Goal: Information Seeking & Learning: Learn about a topic

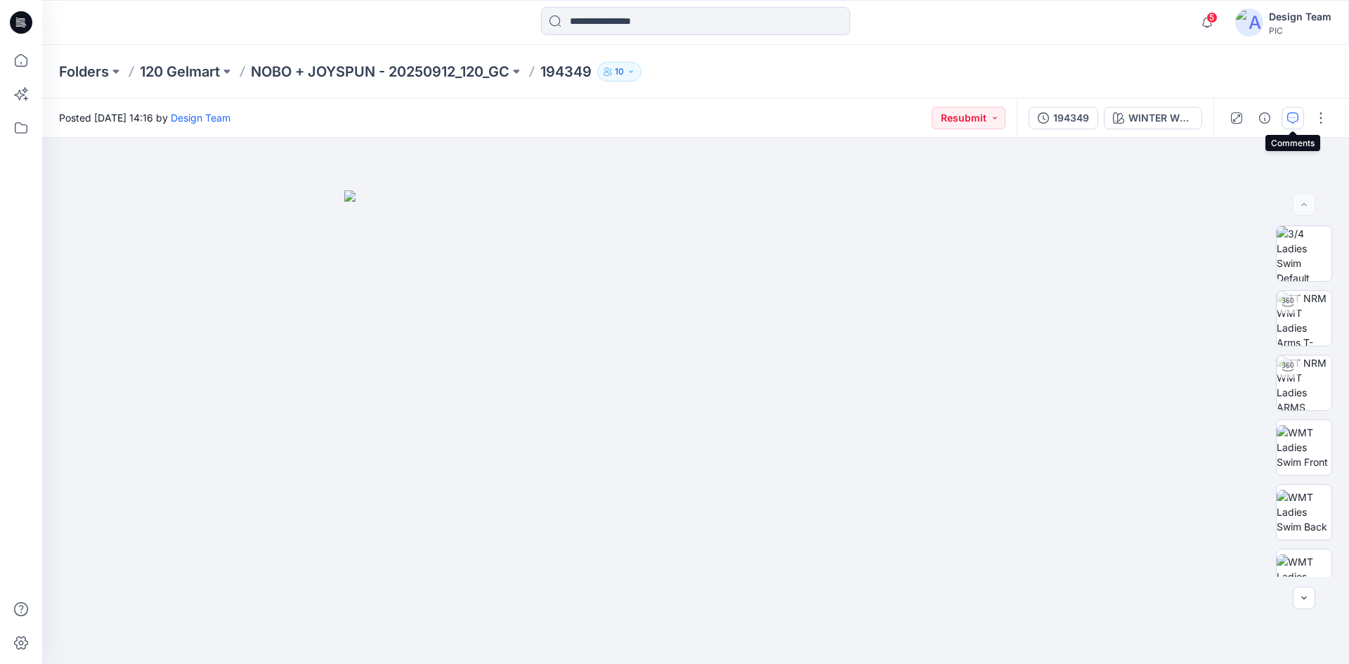
click at [1301, 118] on button "button" at bounding box center [1293, 118] width 22 height 22
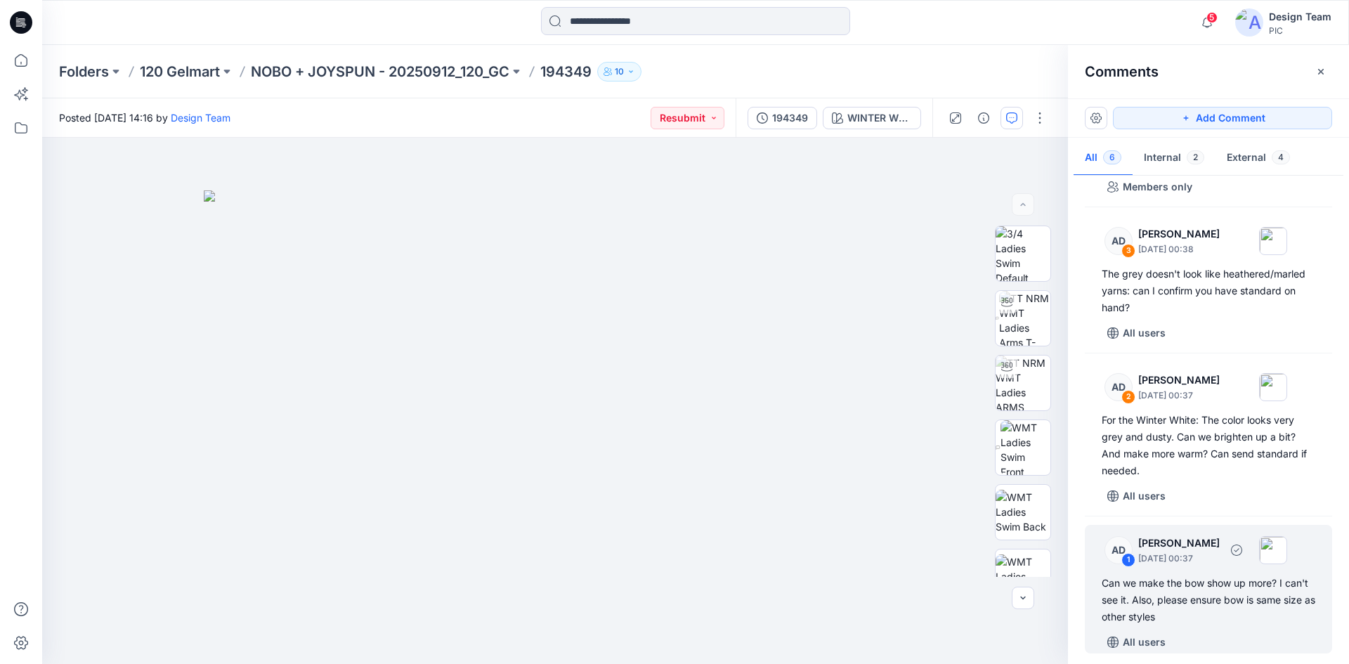
scroll to position [368, 0]
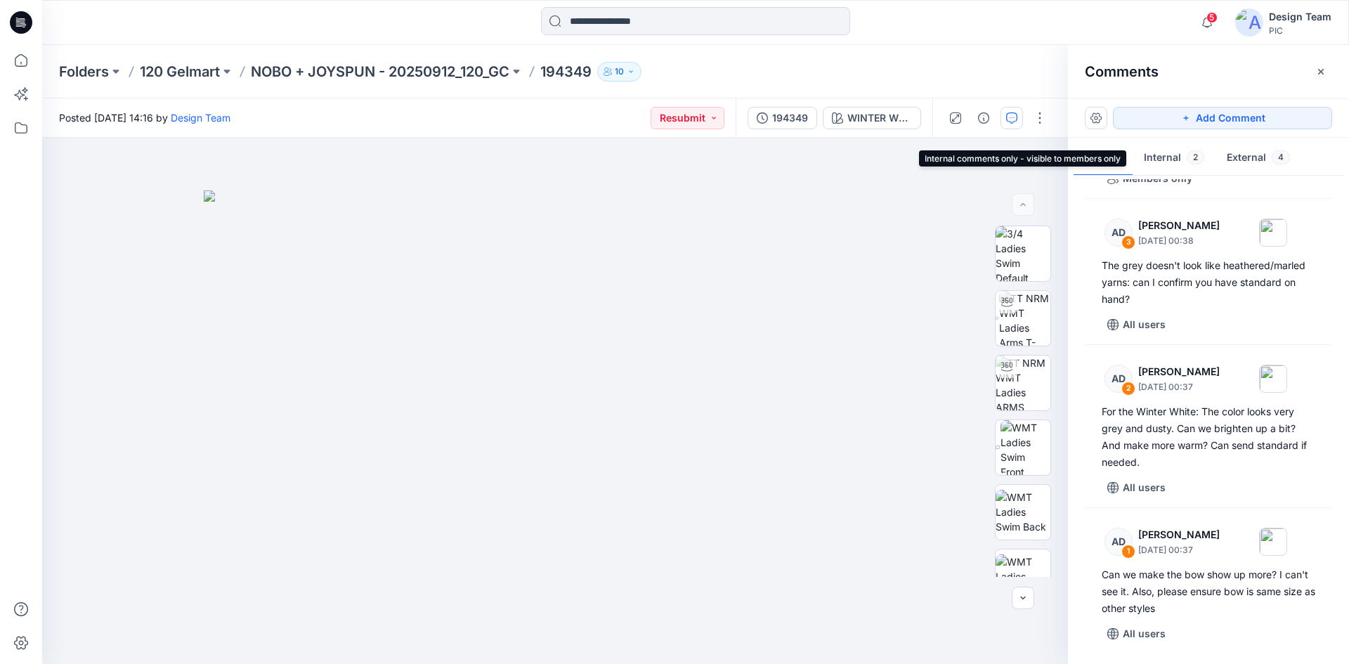
click at [1170, 149] on button "Internal 2" at bounding box center [1174, 159] width 83 height 36
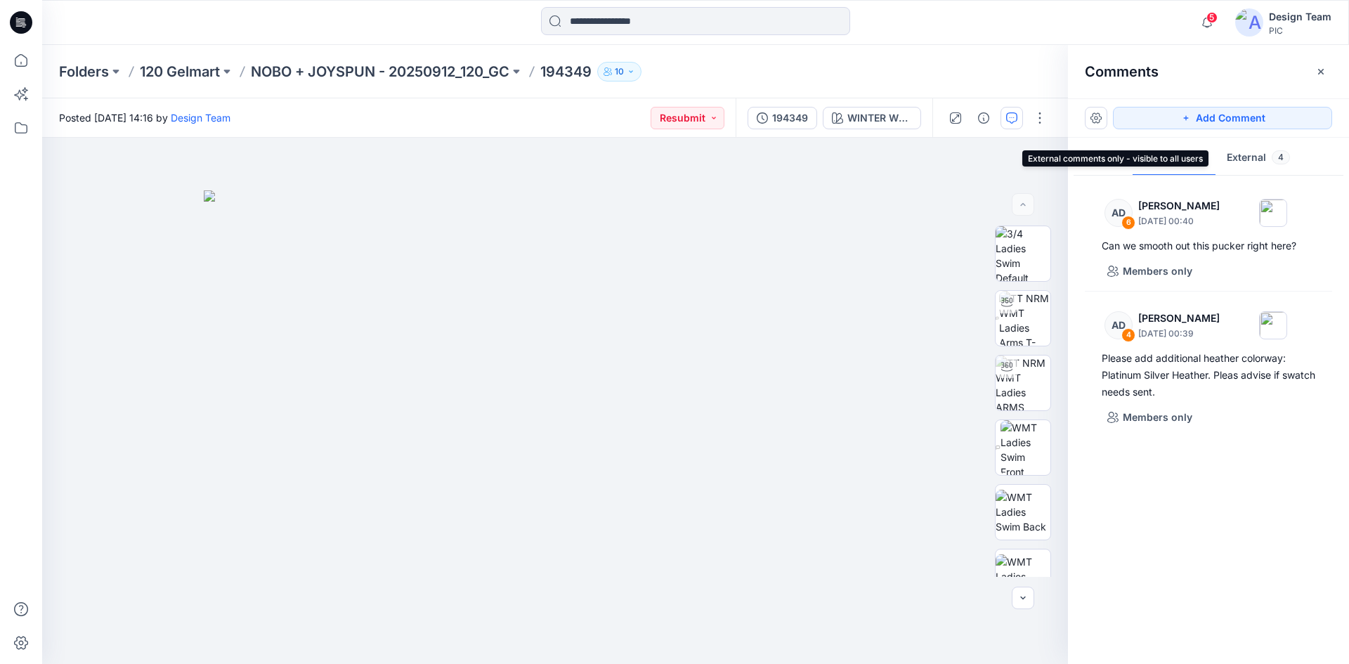
click at [1238, 151] on button "External 4" at bounding box center [1259, 159] width 86 height 36
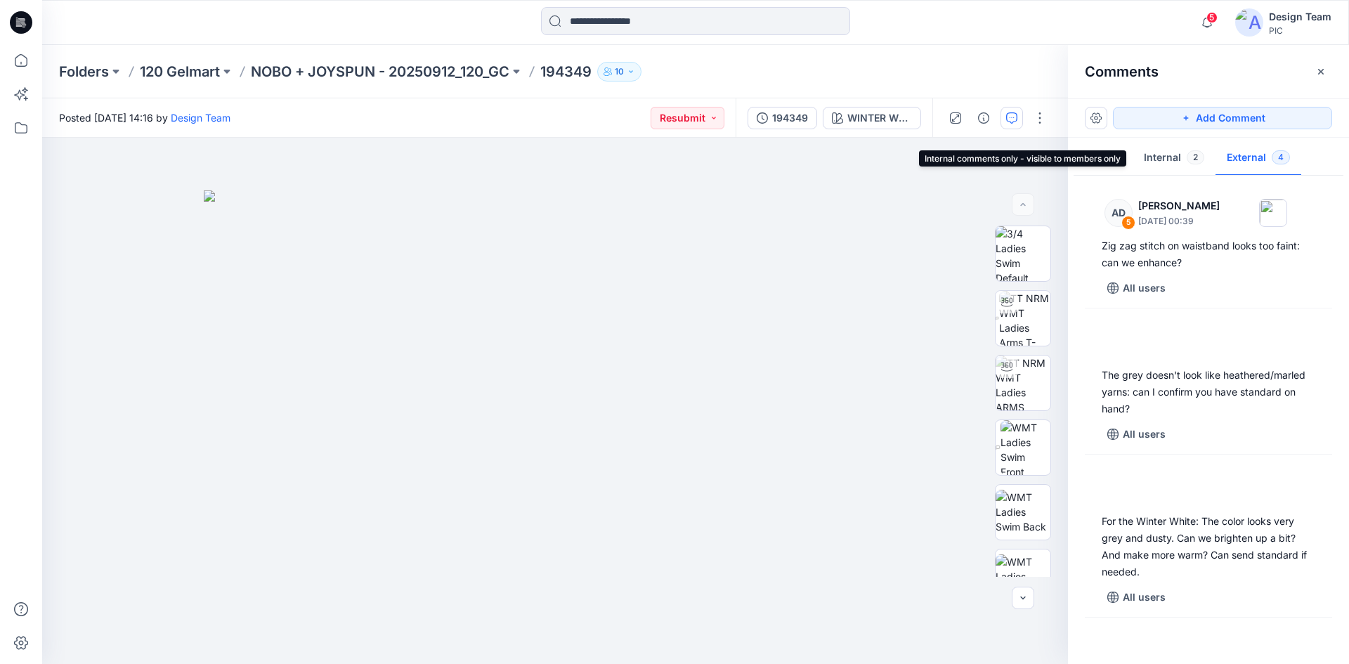
click at [1170, 160] on button "Internal 2" at bounding box center [1174, 159] width 83 height 36
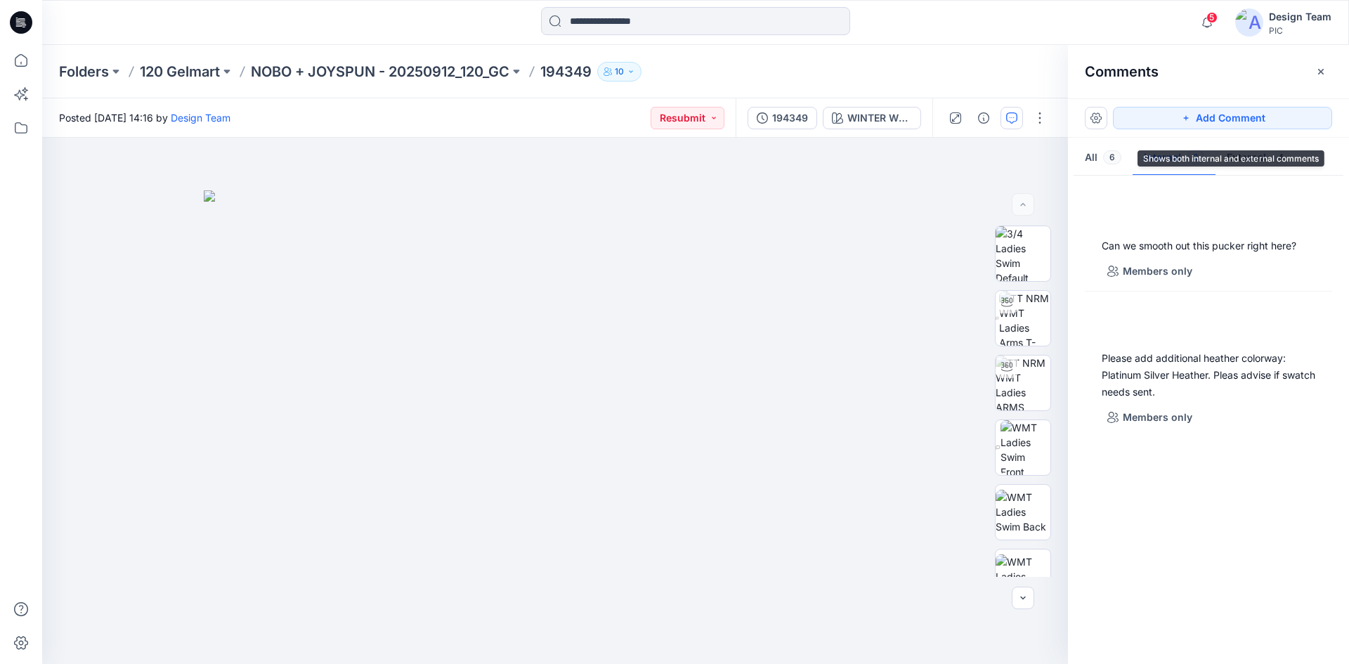
click at [1110, 156] on span "6" at bounding box center [1112, 157] width 18 height 14
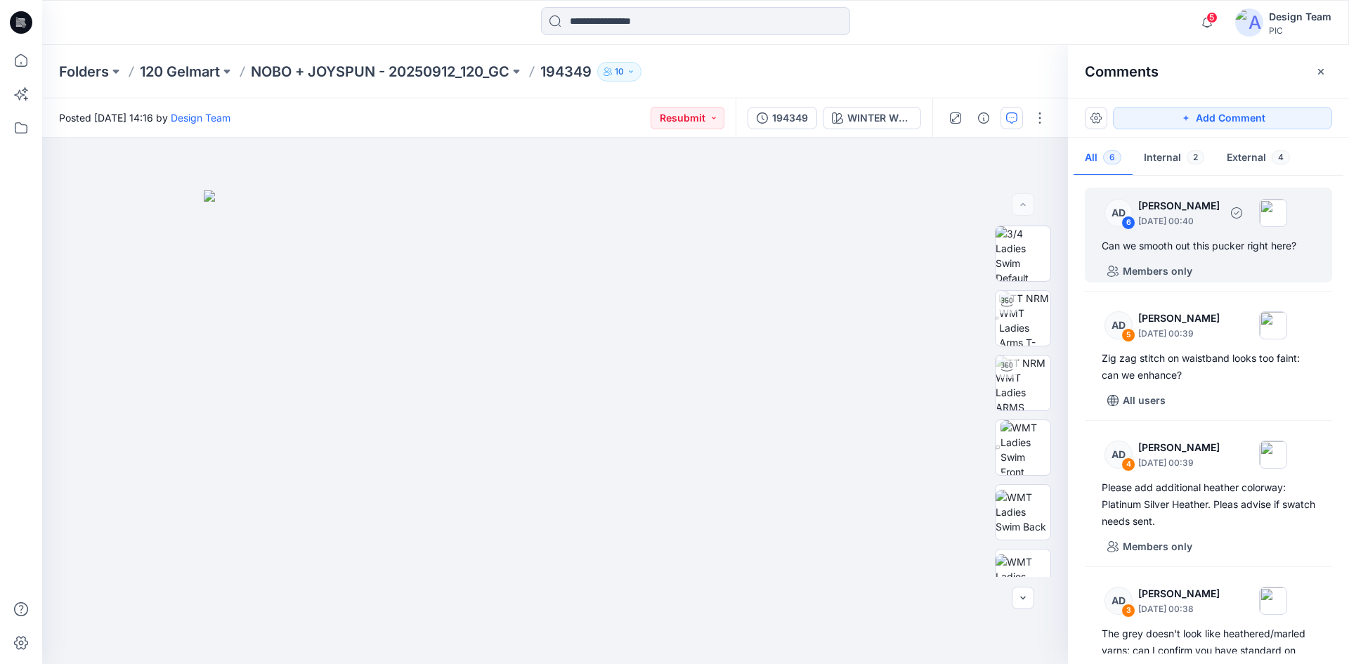
click at [1128, 224] on div "6" at bounding box center [1129, 223] width 14 height 14
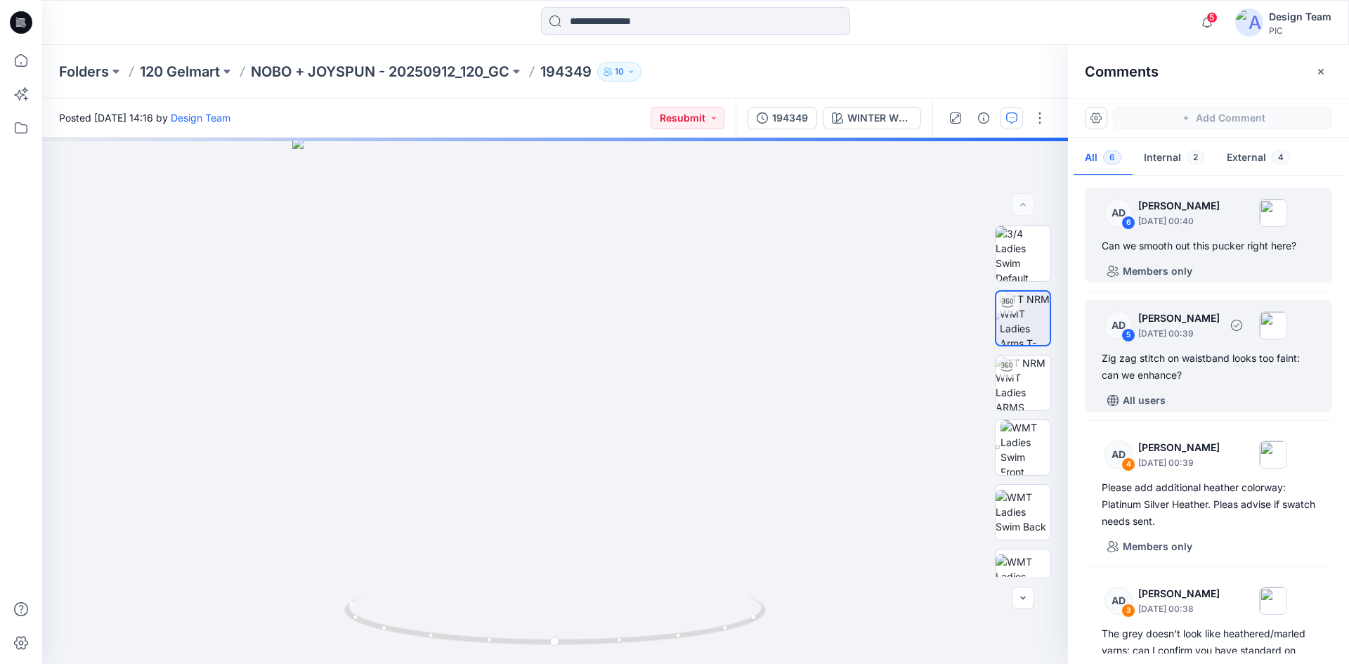
click at [1129, 336] on div "5" at bounding box center [1129, 335] width 14 height 14
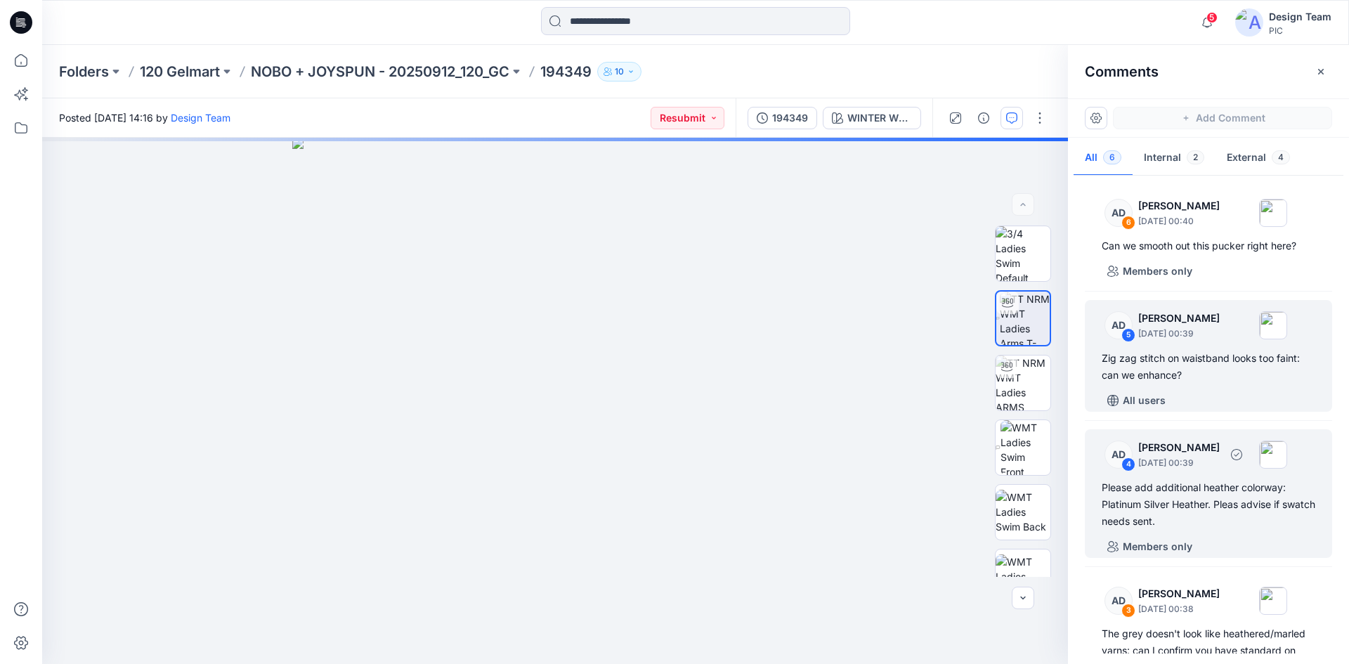
click at [1130, 465] on div "4" at bounding box center [1129, 464] width 14 height 14
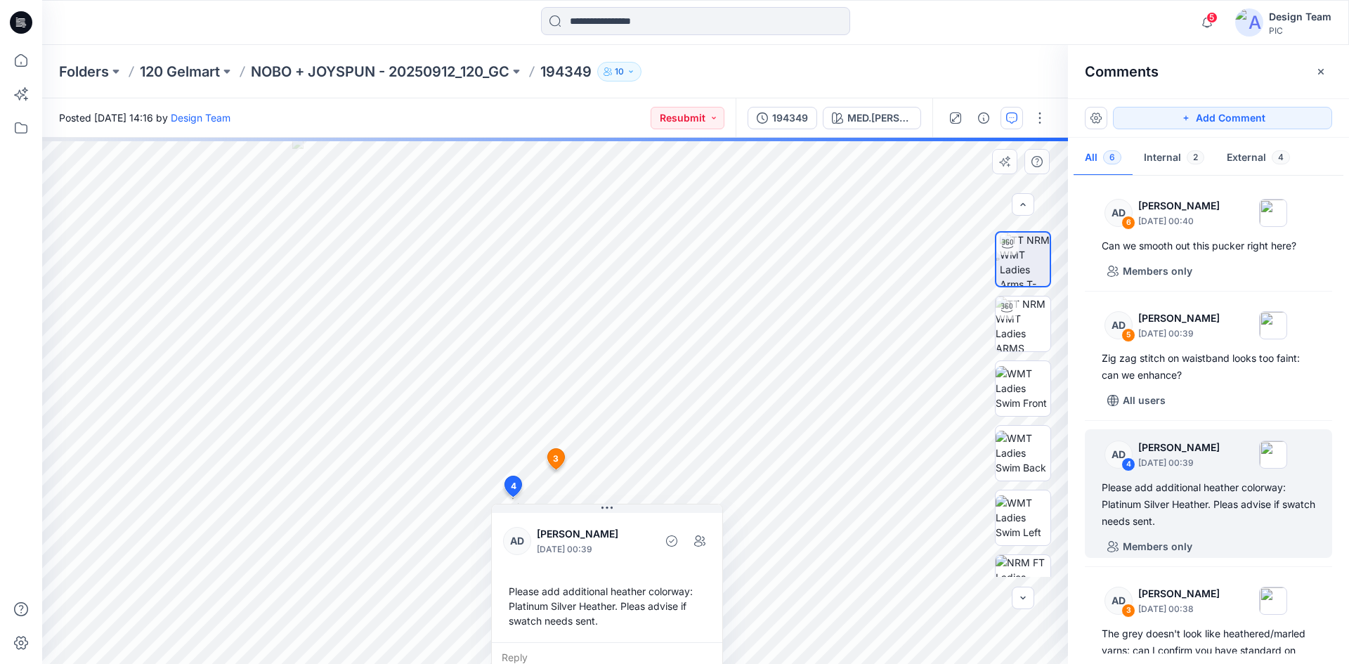
scroll to position [62, 0]
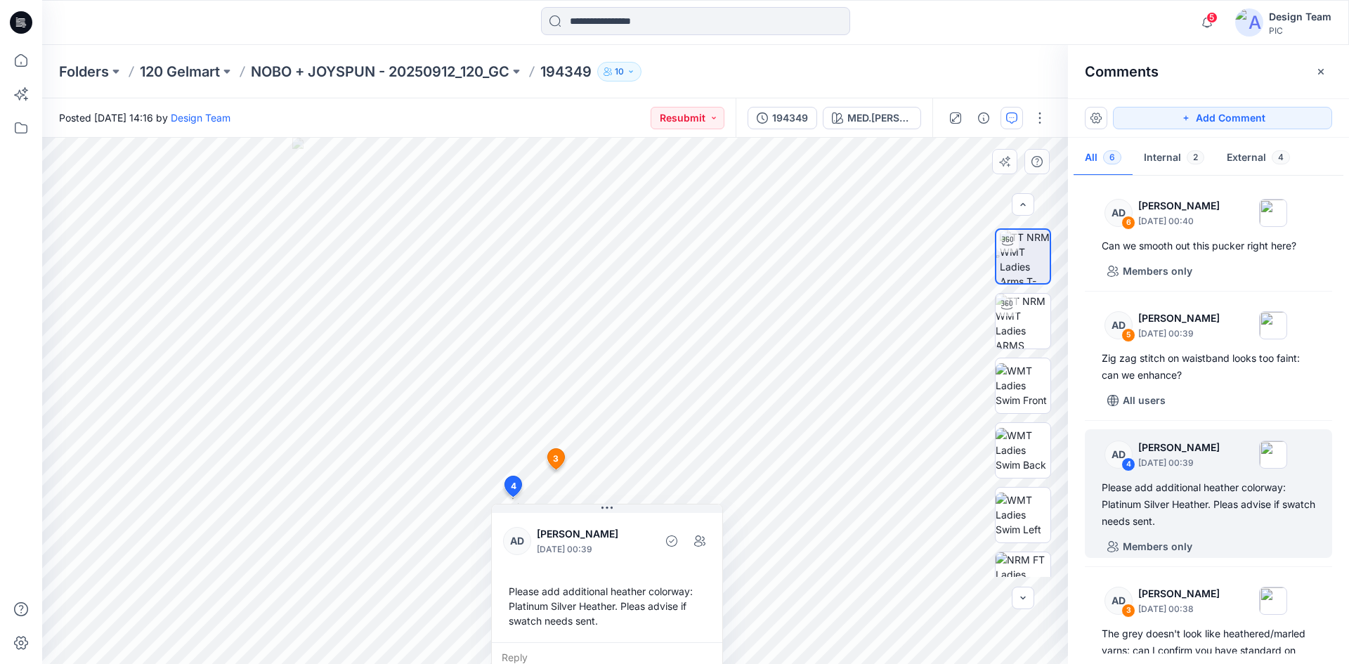
click at [554, 465] on span "3" at bounding box center [556, 459] width 6 height 13
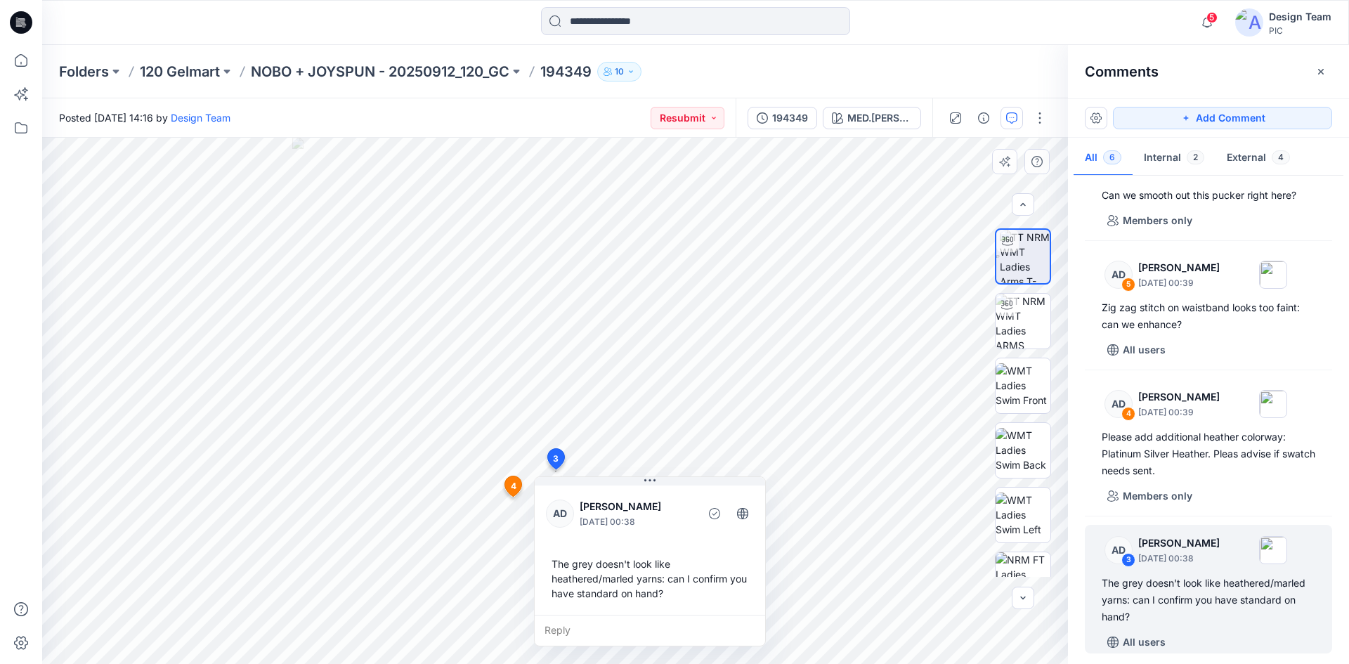
click at [512, 482] on span "4" at bounding box center [514, 486] width 6 height 13
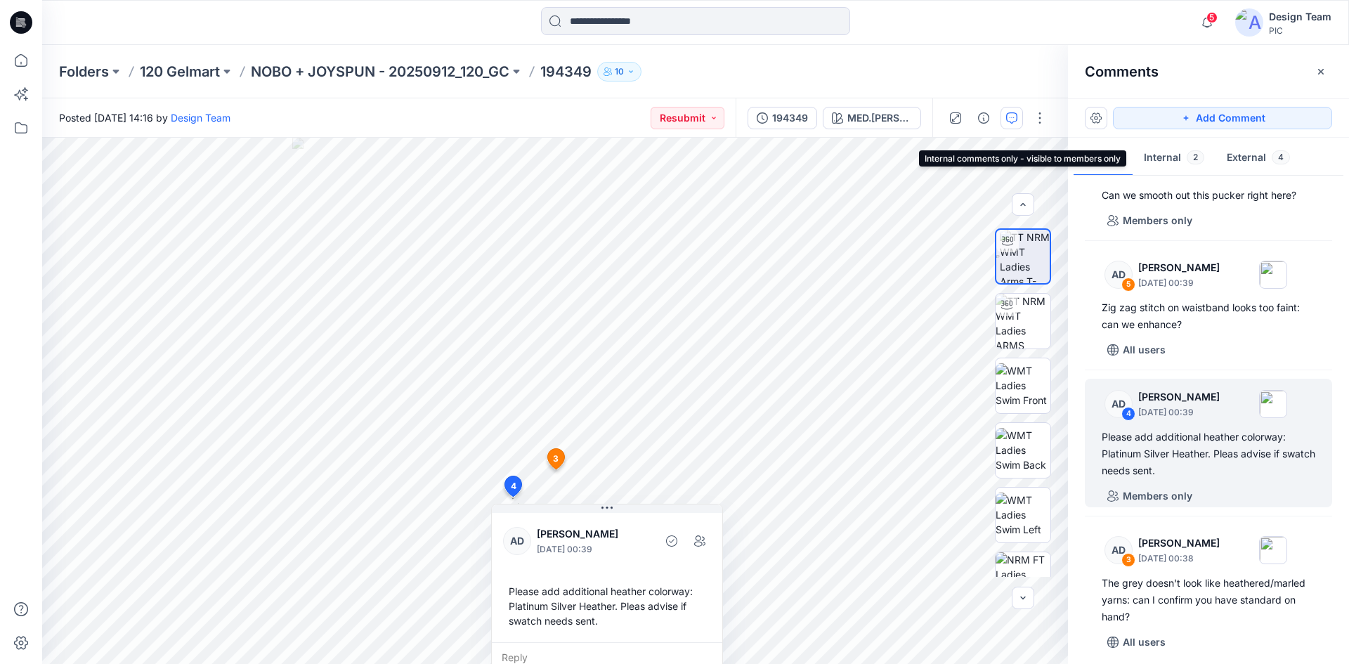
click at [1190, 160] on span "2" at bounding box center [1196, 157] width 18 height 14
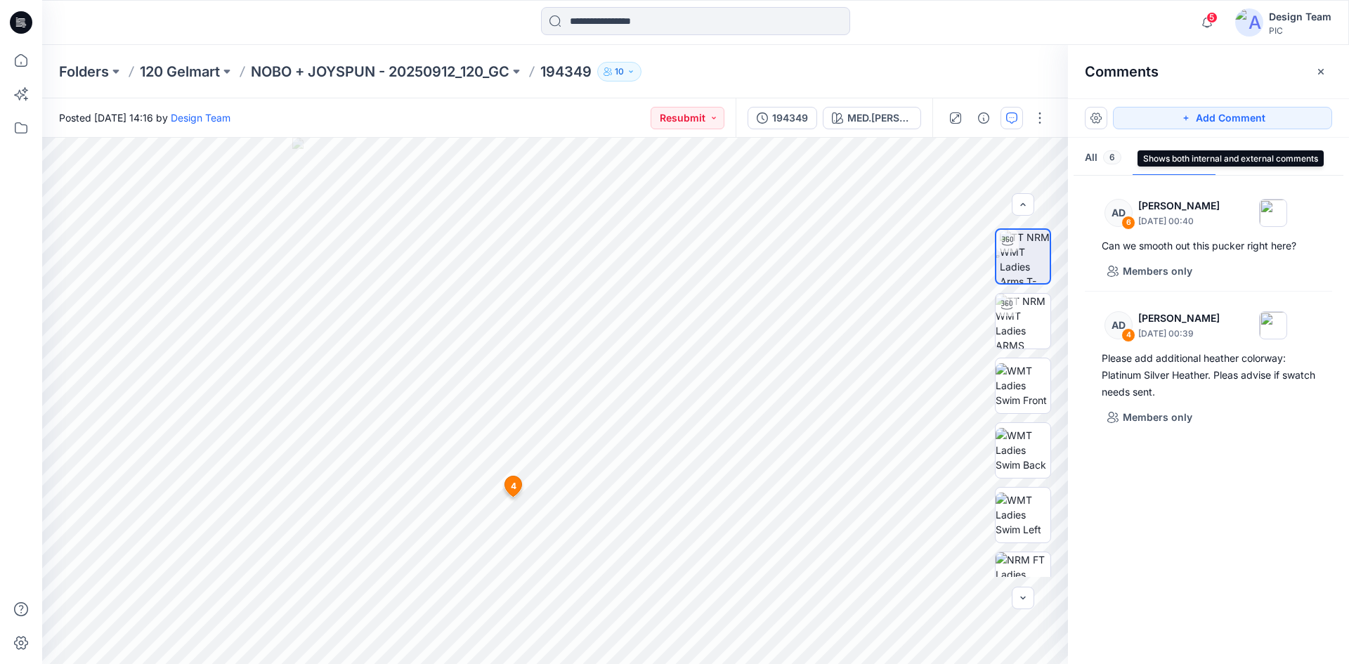
click at [1105, 160] on span "6" at bounding box center [1112, 157] width 18 height 14
